Goal: Transaction & Acquisition: Purchase product/service

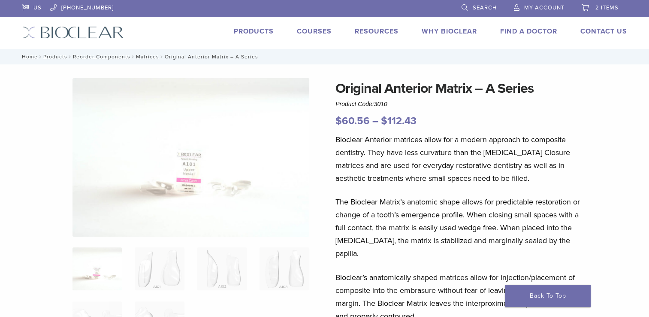
click at [594, 7] on link "2 items" at bounding box center [600, 6] width 37 height 13
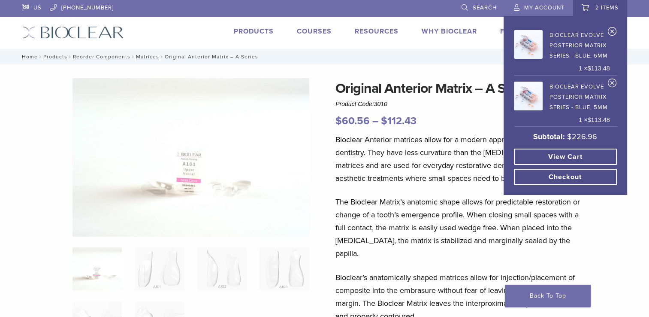
click at [563, 154] on link "View cart" at bounding box center [565, 156] width 103 height 16
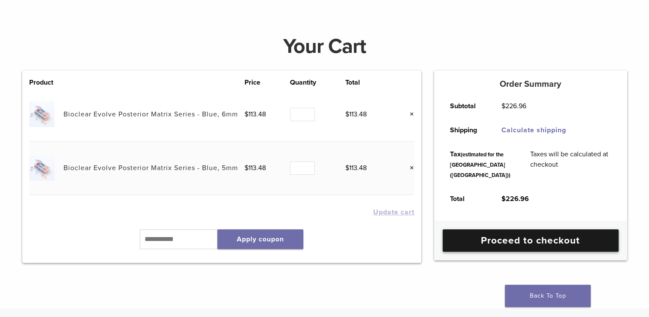
scroll to position [86, 0]
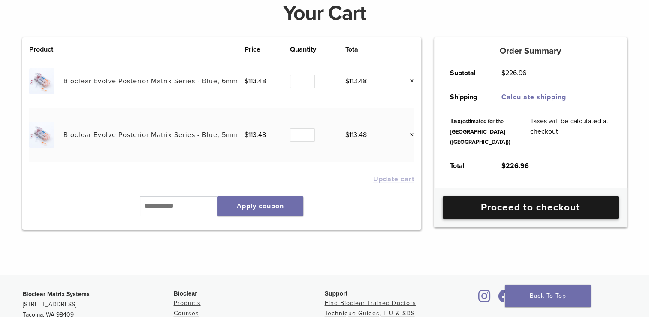
click at [539, 218] on link "Proceed to checkout" at bounding box center [531, 207] width 176 height 22
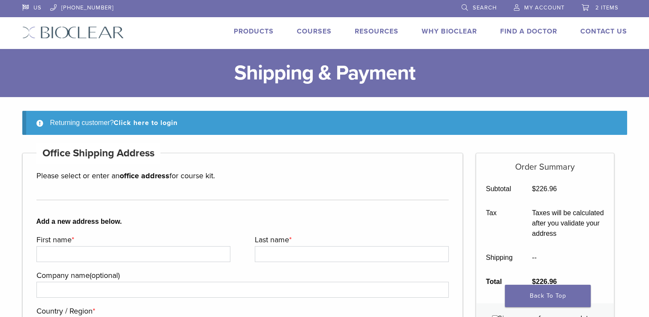
click at [547, 10] on span "My Account" at bounding box center [544, 7] width 40 height 7
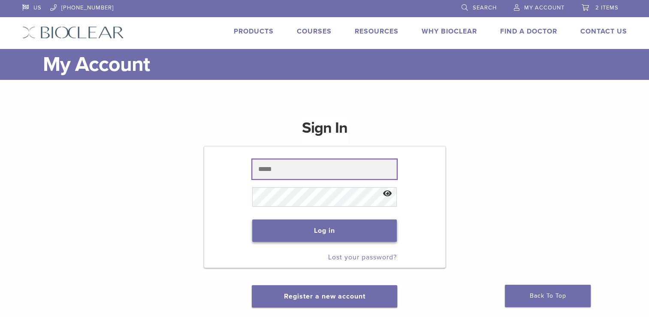
type input "**********"
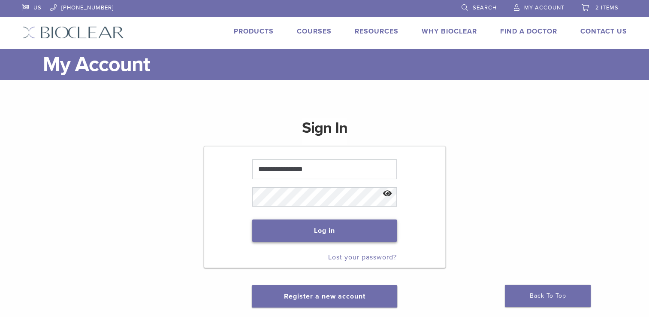
click at [376, 229] on button "Log in" at bounding box center [324, 230] width 145 height 22
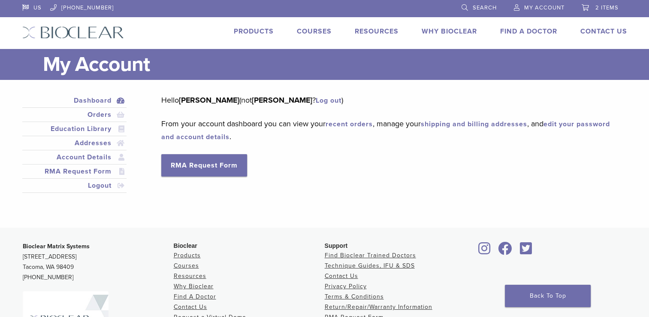
click at [588, 7] on link "2 items" at bounding box center [600, 6] width 37 height 13
click at [597, 9] on span "2 items" at bounding box center [606, 7] width 23 height 7
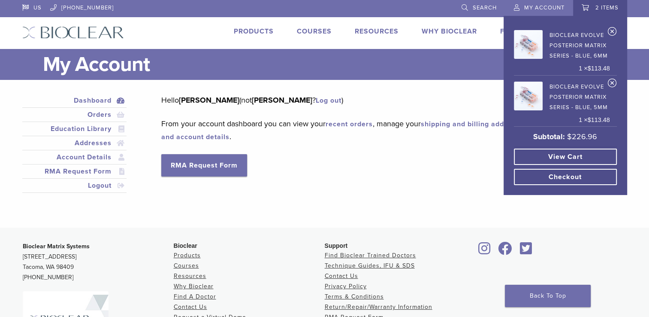
click at [559, 153] on link "View cart" at bounding box center [565, 156] width 103 height 16
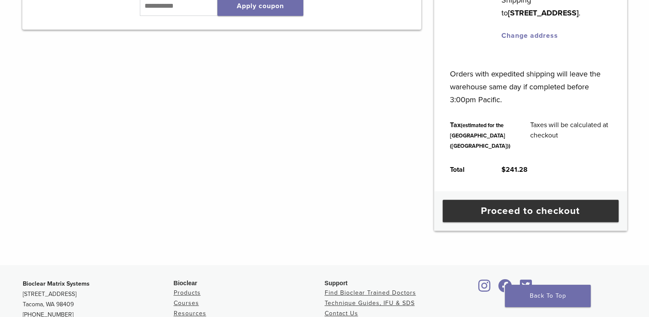
scroll to position [300, 0]
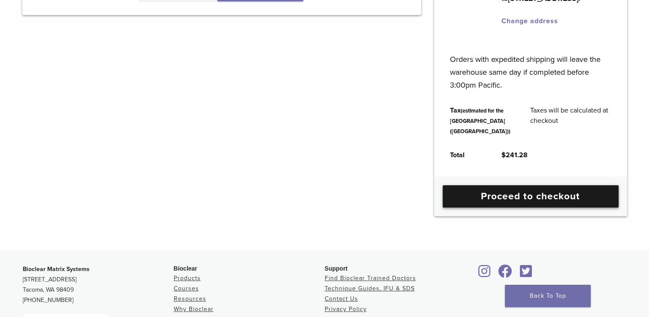
click at [531, 207] on link "Proceed to checkout" at bounding box center [531, 196] width 176 height 22
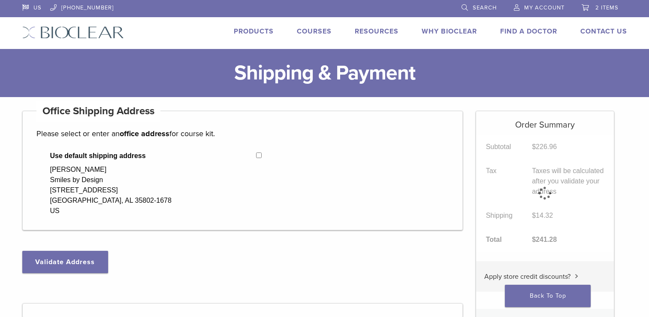
select select "**"
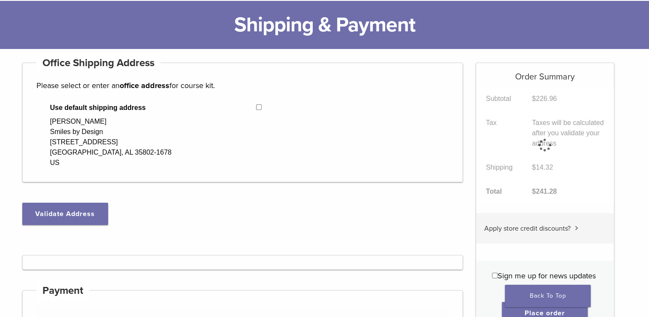
scroll to position [43, 0]
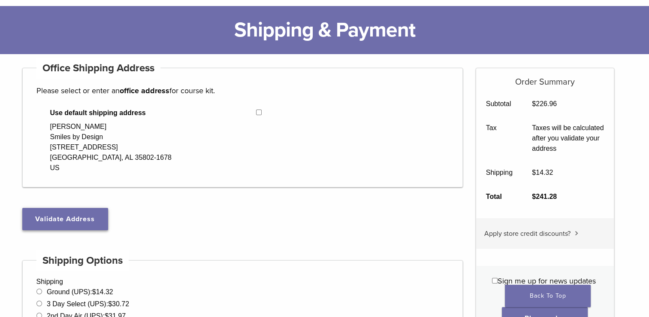
click at [98, 224] on button "Validate Address" at bounding box center [65, 219] width 86 height 22
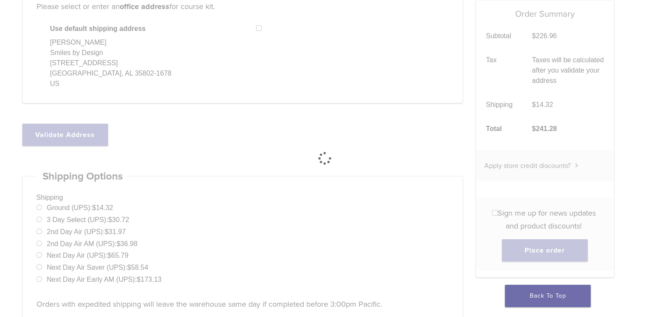
scroll to position [129, 0]
select select "**"
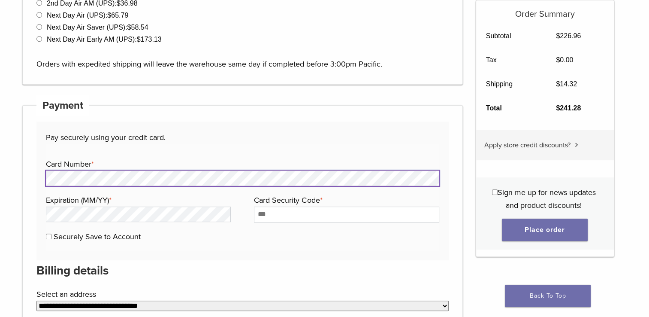
scroll to position [429, 0]
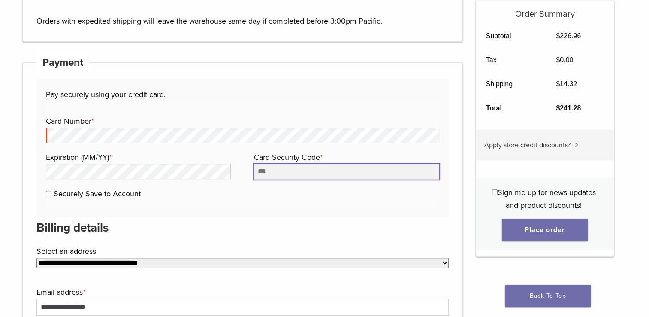
type input "***"
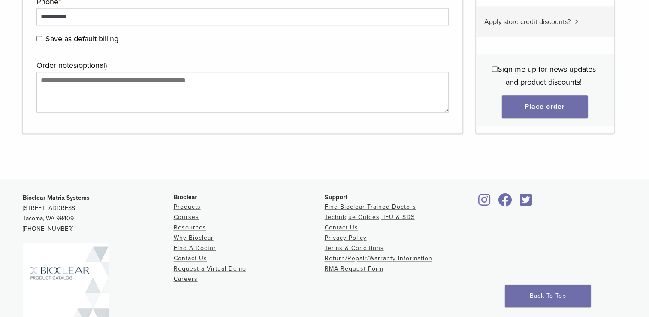
scroll to position [1094, 0]
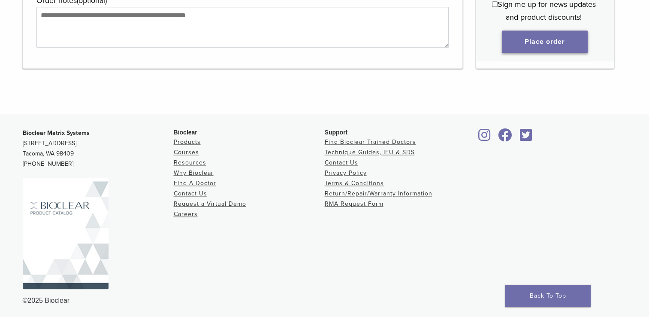
click at [544, 44] on button "Place order" at bounding box center [545, 41] width 86 height 22
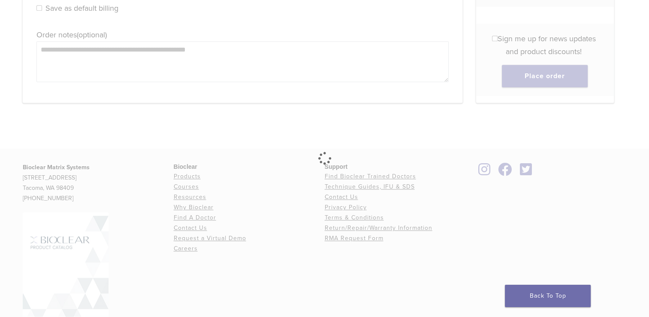
scroll to position [1009, 0]
